Goal: Task Accomplishment & Management: Manage account settings

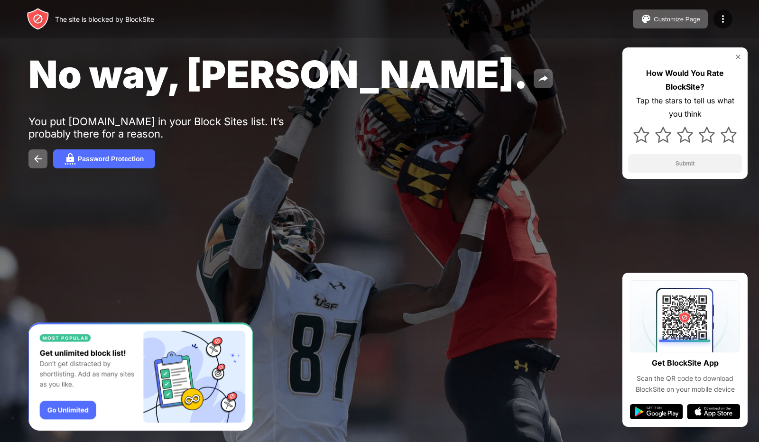
click at [720, 23] on img at bounding box center [722, 18] width 11 height 11
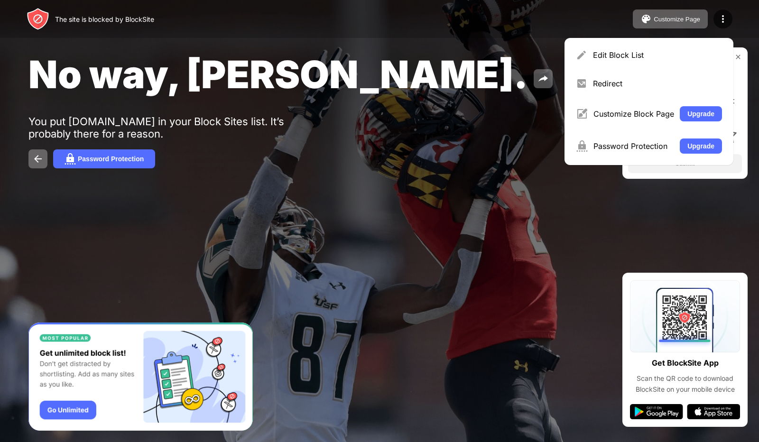
click at [621, 53] on div "Edit Block List" at bounding box center [657, 54] width 129 height 9
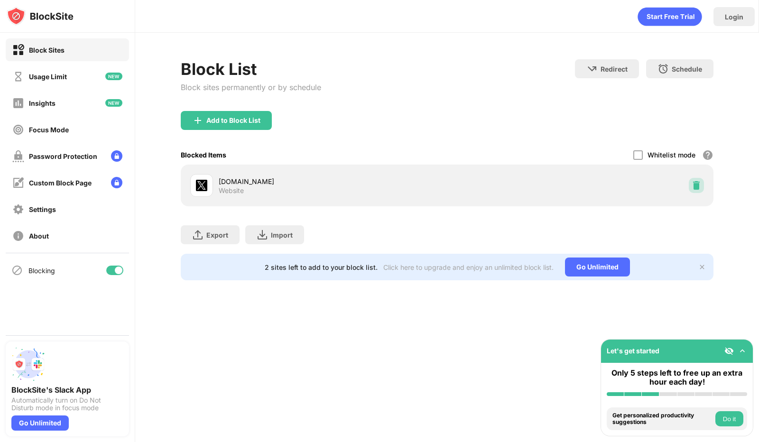
click at [695, 183] on img at bounding box center [695, 185] width 9 height 9
